Goal: Task Accomplishment & Management: Manage account settings

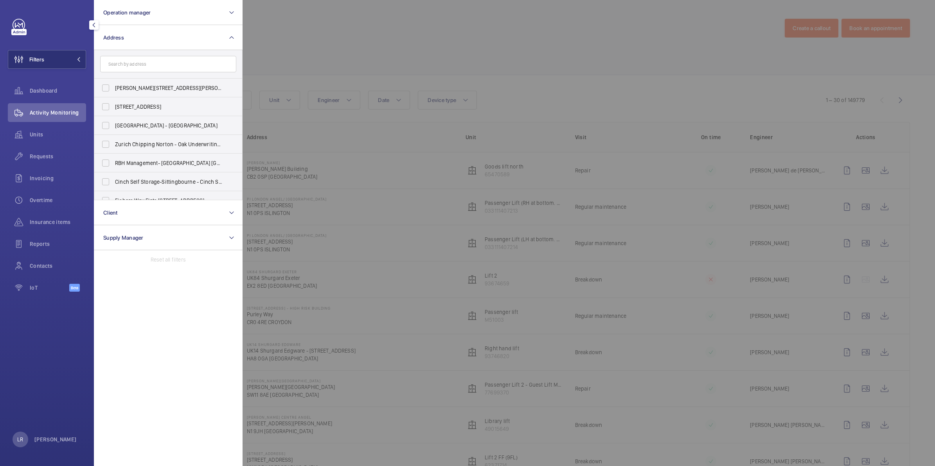
click at [319, 120] on div at bounding box center [710, 233] width 935 height 466
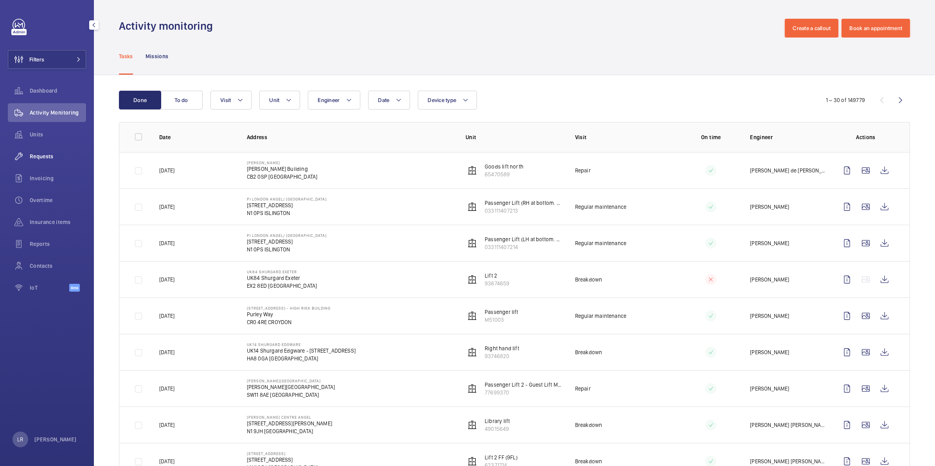
click at [56, 151] on div "Requests" at bounding box center [47, 156] width 78 height 19
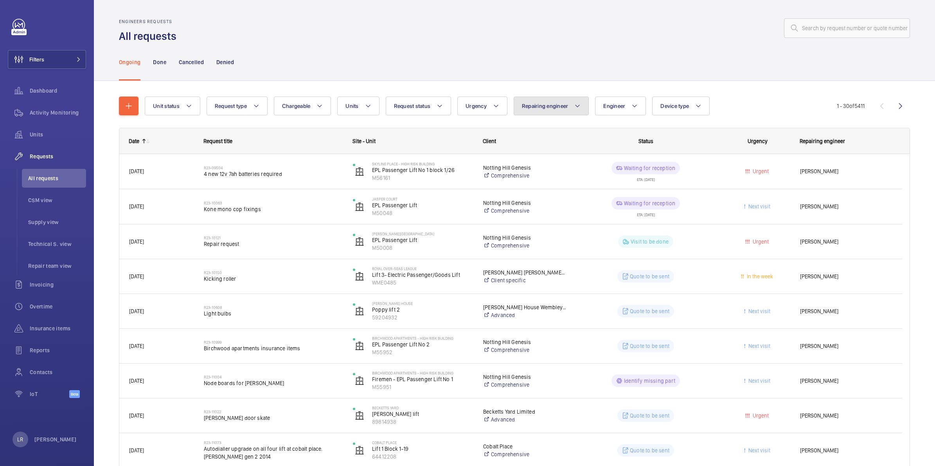
click at [558, 106] on span "Repairing engineer" at bounding box center [545, 106] width 47 height 6
type input "[PERSON_NAME]"
click at [615, 161] on span "[PERSON_NAME]" at bounding box center [589, 159] width 108 height 8
click at [533, 161] on input "[PERSON_NAME]" at bounding box center [526, 159] width 16 height 16
checkbox input "true"
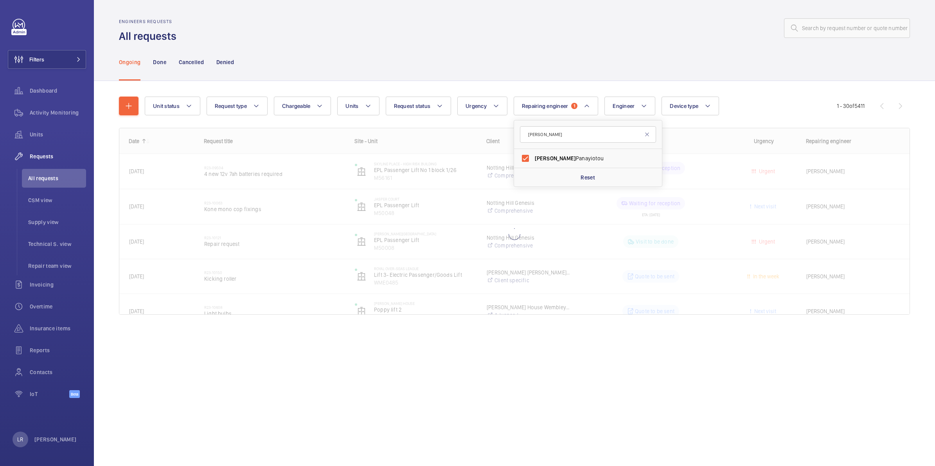
click at [791, 81] on div "Unit status Request type Chargeable Units Request status Urgency Repairing engi…" at bounding box center [514, 217] width 841 height 272
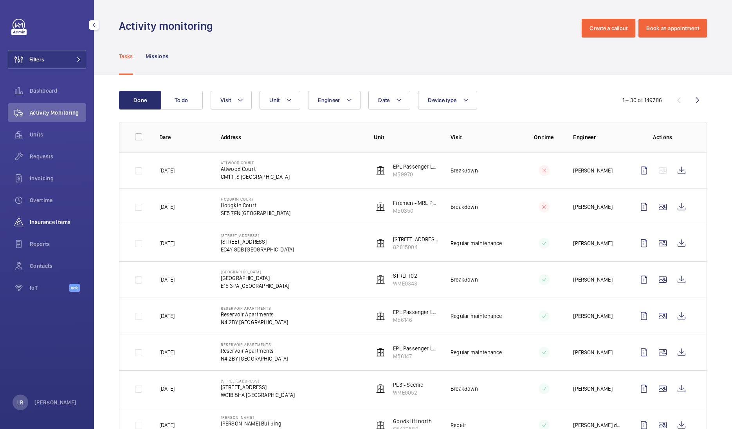
click at [58, 222] on span "Insurance items" at bounding box center [58, 222] width 56 height 8
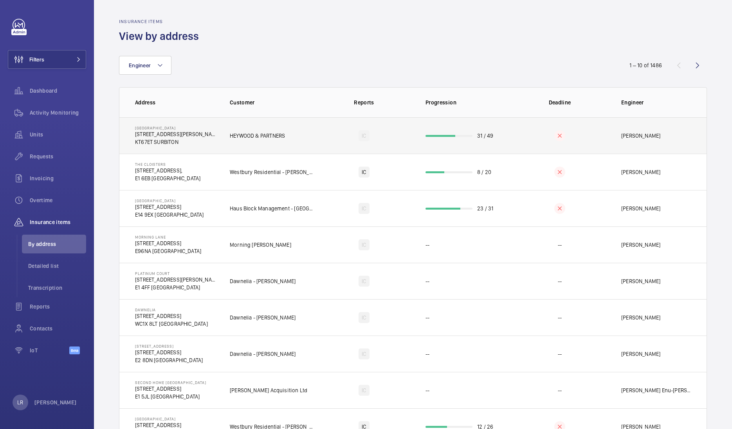
click at [252, 146] on td "HEYWOOD & PARTNERS" at bounding box center [266, 135] width 98 height 36
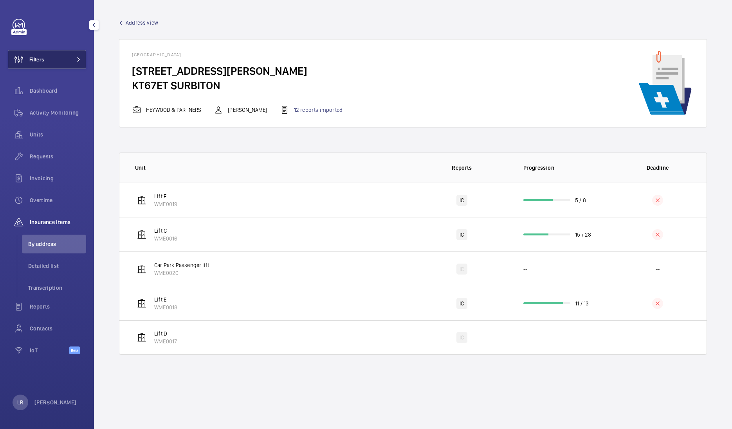
click at [59, 61] on button "Filters" at bounding box center [47, 59] width 78 height 19
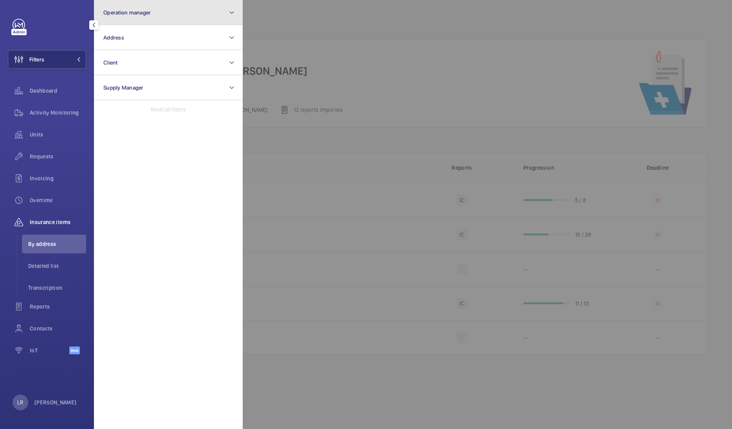
click at [162, 14] on button "Operation manager" at bounding box center [168, 12] width 149 height 25
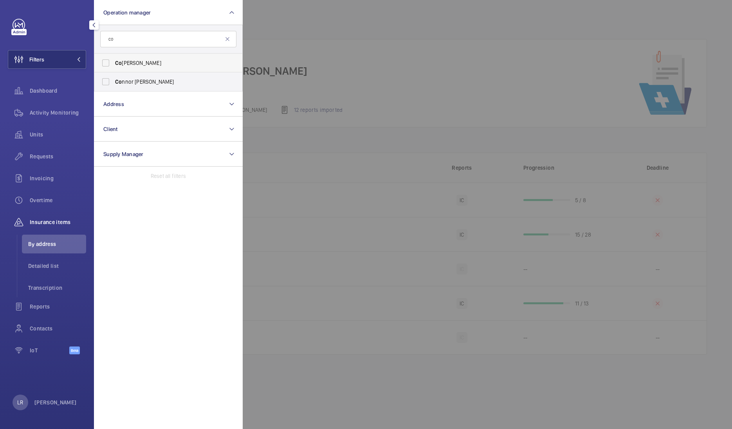
type input "co"
click at [178, 57] on label "Co nnor Dudley" at bounding box center [162, 63] width 136 height 19
click at [113, 57] on input "Co nnor Dudley" at bounding box center [106, 63] width 16 height 16
checkbox input "true"
click at [255, 71] on div at bounding box center [609, 214] width 732 height 429
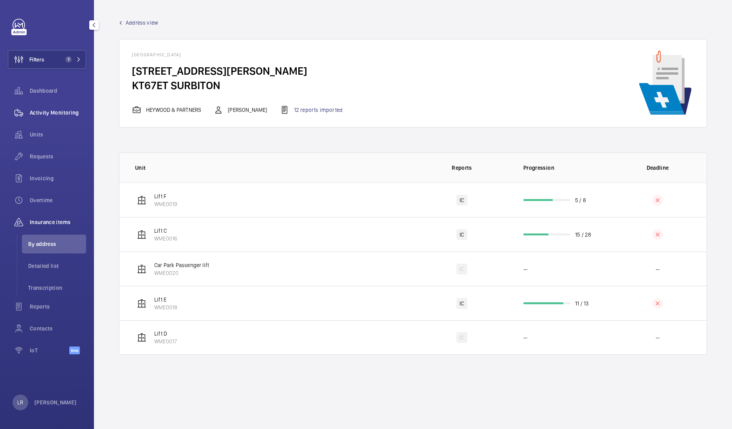
click at [63, 119] on div "Activity Monitoring" at bounding box center [47, 112] width 78 height 19
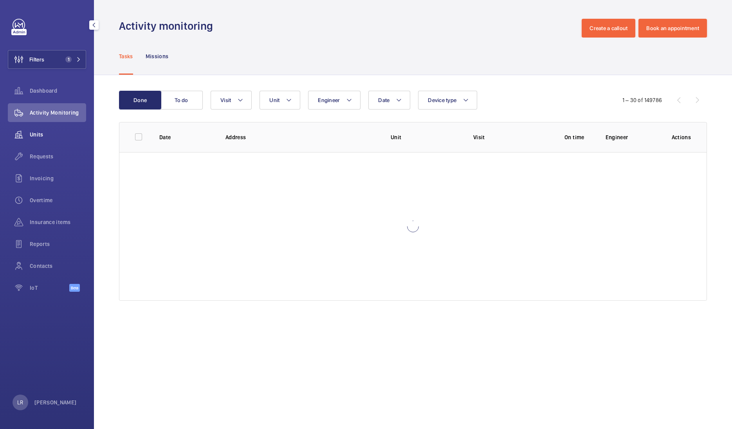
click at [47, 140] on div "Units" at bounding box center [47, 134] width 78 height 19
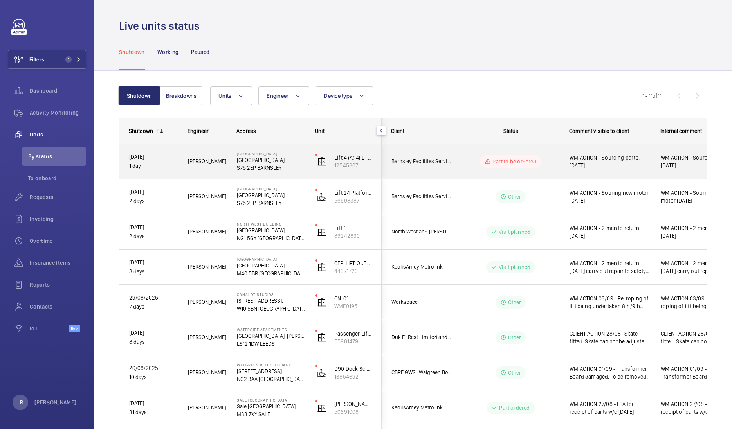
click at [467, 159] on wm-front-pills-cell "Part to be ordered" at bounding box center [510, 161] width 97 height 13
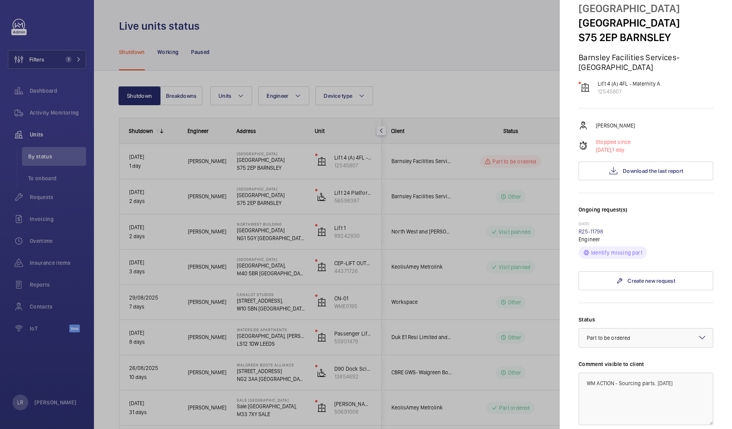
scroll to position [31, 0]
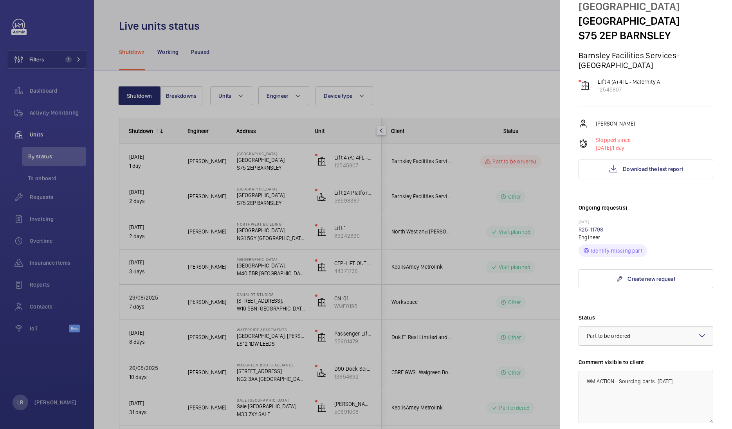
click at [594, 232] on link "R25-11798" at bounding box center [590, 230] width 25 height 6
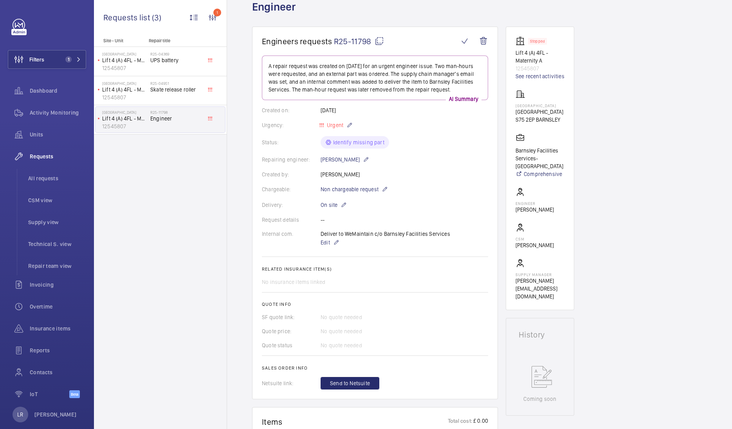
scroll to position [49, 0]
click at [71, 67] on button "Filters 1" at bounding box center [47, 59] width 78 height 19
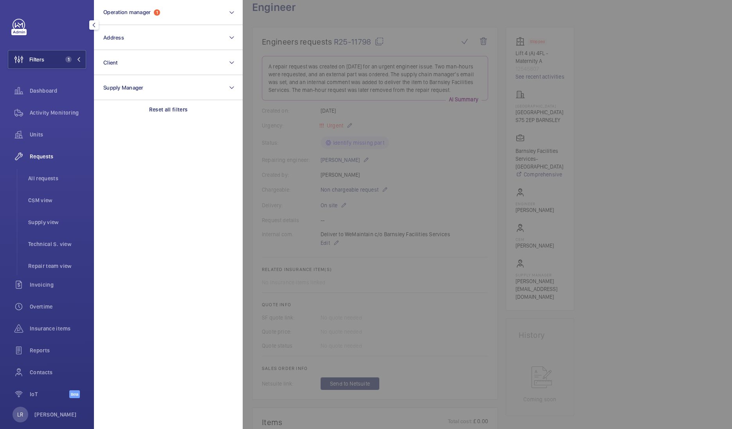
click at [279, 47] on div at bounding box center [609, 214] width 732 height 429
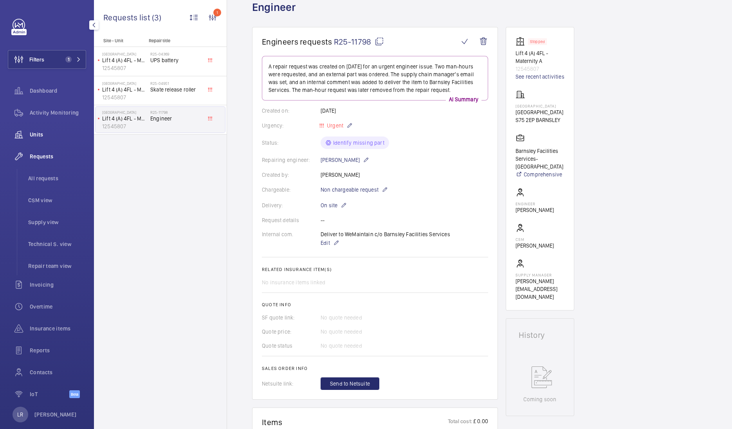
click at [65, 137] on span "Units" at bounding box center [58, 135] width 56 height 8
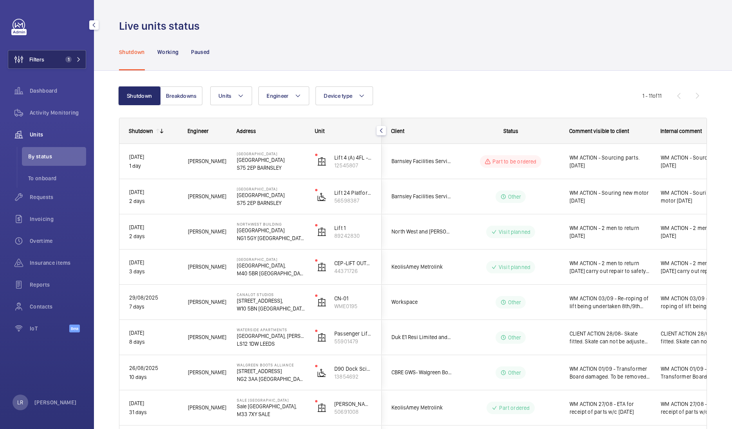
click at [76, 57] on mat-icon at bounding box center [78, 59] width 5 height 5
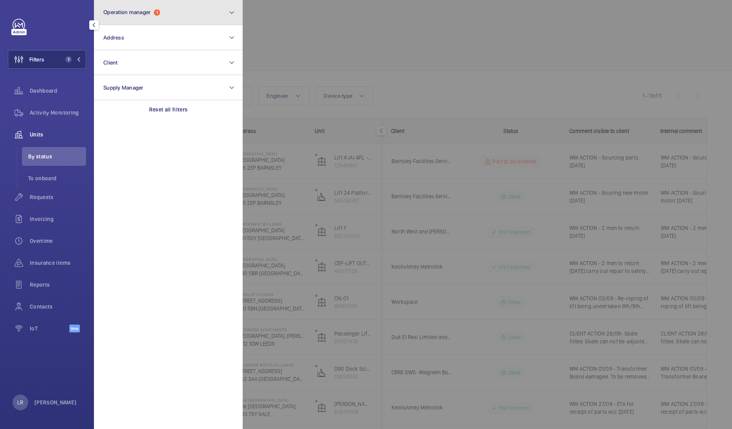
click at [160, 20] on button "Operation manager 1" at bounding box center [168, 12] width 149 height 25
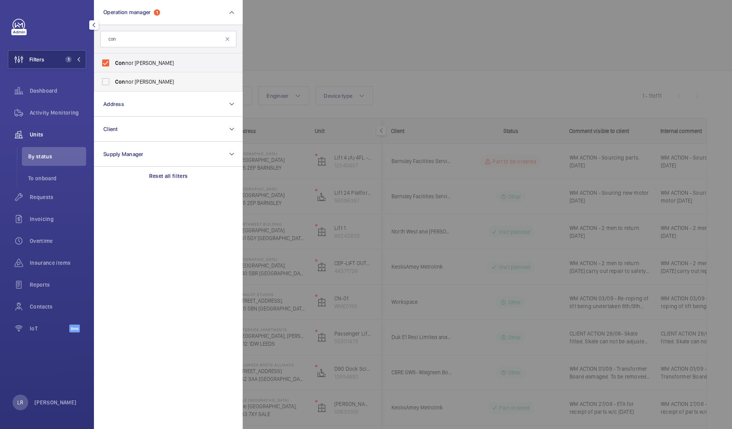
type input "con"
click at [178, 75] on label "Con nor Tarpey" at bounding box center [162, 81] width 136 height 19
click at [113, 75] on input "Con nor Tarpey" at bounding box center [106, 82] width 16 height 16
checkbox input "true"
click at [368, 43] on div at bounding box center [609, 214] width 732 height 429
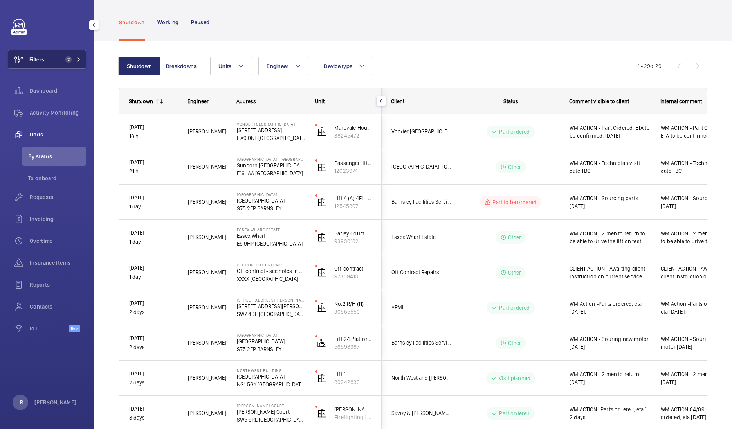
click at [83, 60] on button "Filters 2" at bounding box center [47, 59] width 78 height 19
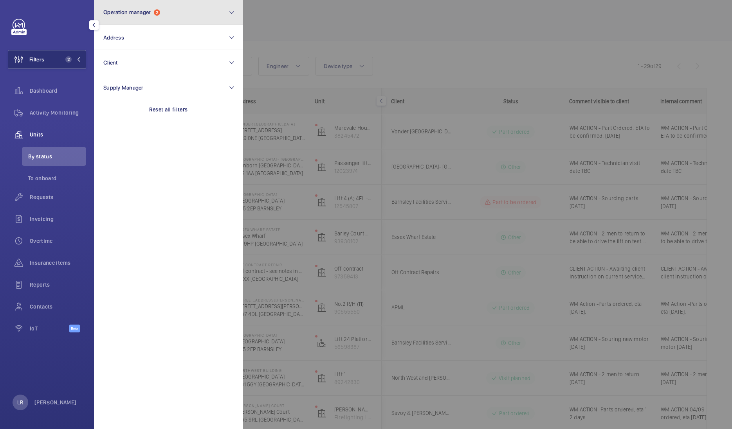
click at [165, 19] on button "Operation manager 2" at bounding box center [168, 12] width 149 height 25
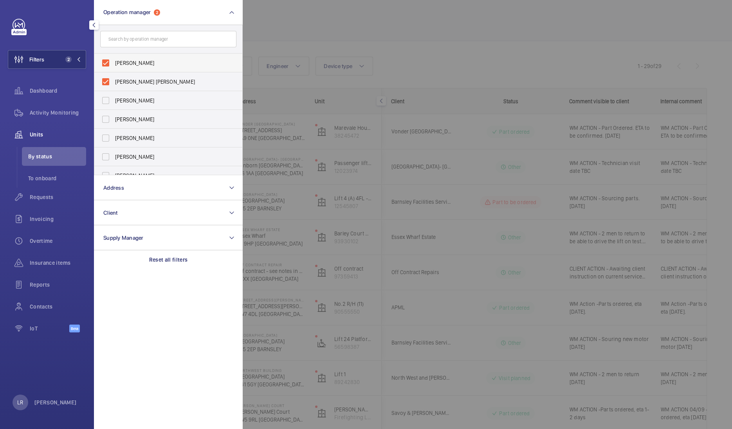
click at [126, 65] on span "Connor Dudley" at bounding box center [169, 63] width 108 height 8
click at [113, 65] on input "Connor Dudley" at bounding box center [106, 63] width 16 height 16
checkbox input "false"
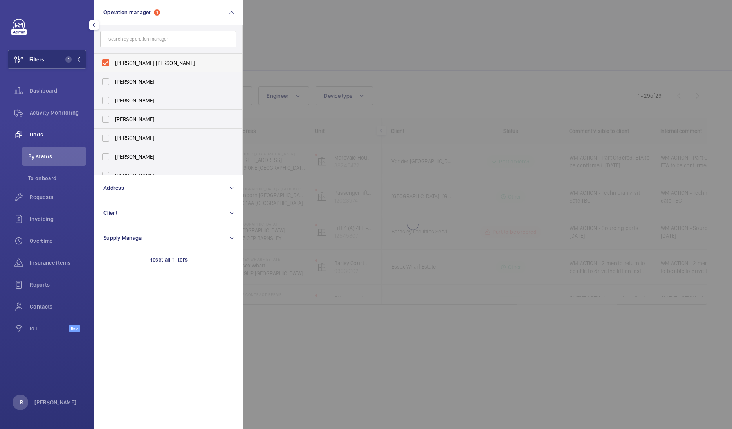
click at [146, 65] on span "[PERSON_NAME] [PERSON_NAME]" at bounding box center [169, 63] width 108 height 8
click at [113, 65] on input "[PERSON_NAME] [PERSON_NAME]" at bounding box center [106, 63] width 16 height 16
checkbox input "false"
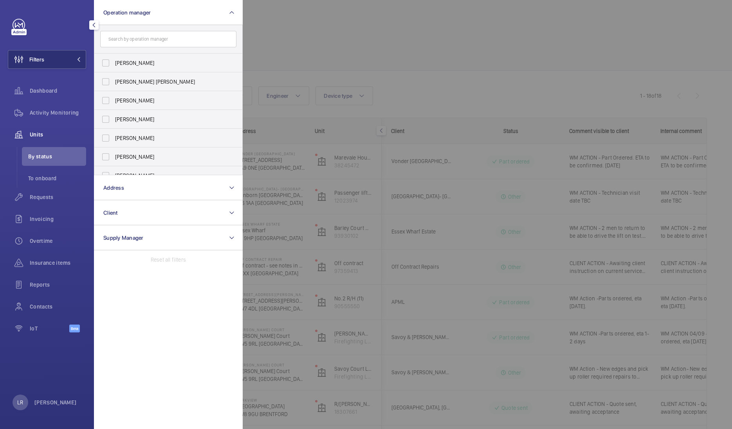
click at [351, 44] on div at bounding box center [609, 214] width 732 height 429
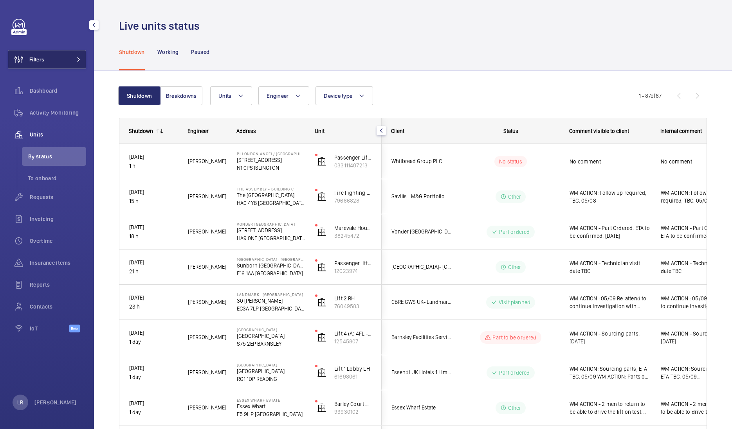
click at [51, 55] on button "Filters" at bounding box center [47, 59] width 78 height 19
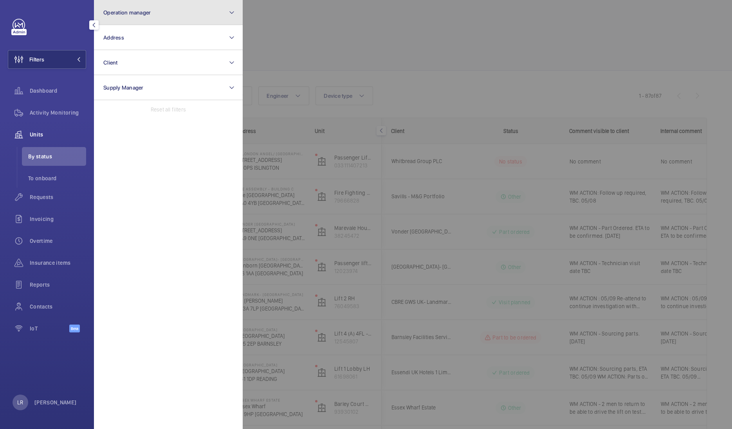
click at [129, 18] on button "Operation manager" at bounding box center [168, 12] width 149 height 25
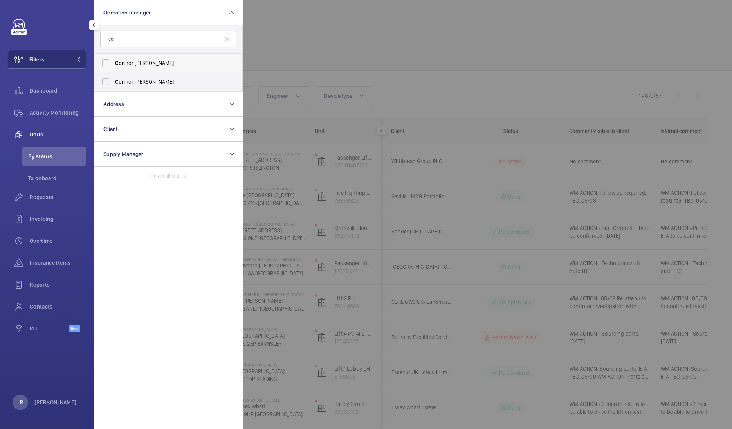
type input "con"
click at [110, 70] on label "Con nor Dudley" at bounding box center [162, 63] width 136 height 19
click at [110, 70] on input "Con nor Dudley" at bounding box center [106, 63] width 16 height 16
checkbox input "true"
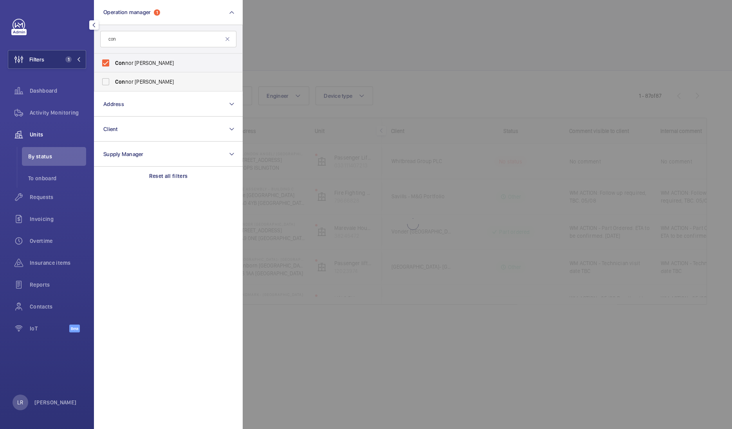
click at [110, 80] on label "Con nor Tarpey" at bounding box center [162, 81] width 136 height 19
click at [110, 80] on input "Con nor Tarpey" at bounding box center [106, 82] width 16 height 16
checkbox input "true"
click at [162, 66] on span "Con nor Dudley" at bounding box center [169, 63] width 108 height 8
click at [113, 66] on input "Con nor Dudley" at bounding box center [106, 63] width 16 height 16
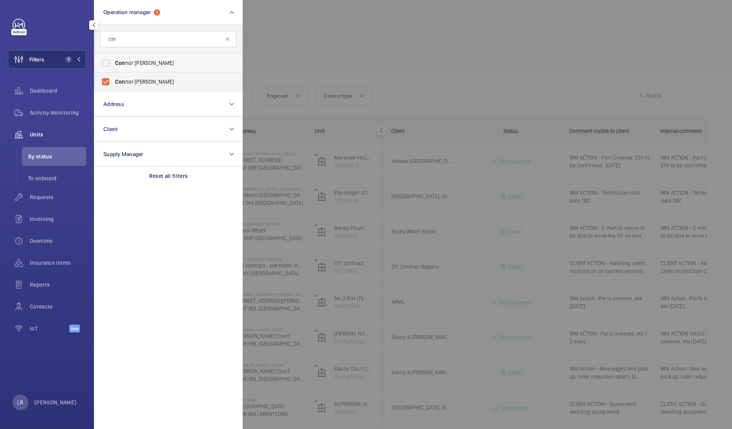
click at [162, 64] on span "Con nor Dudley" at bounding box center [169, 63] width 108 height 8
click at [113, 64] on input "Con nor Dudley" at bounding box center [106, 63] width 16 height 16
checkbox input "true"
click at [383, 111] on div at bounding box center [609, 214] width 732 height 429
